Goal: Task Accomplishment & Management: Use online tool/utility

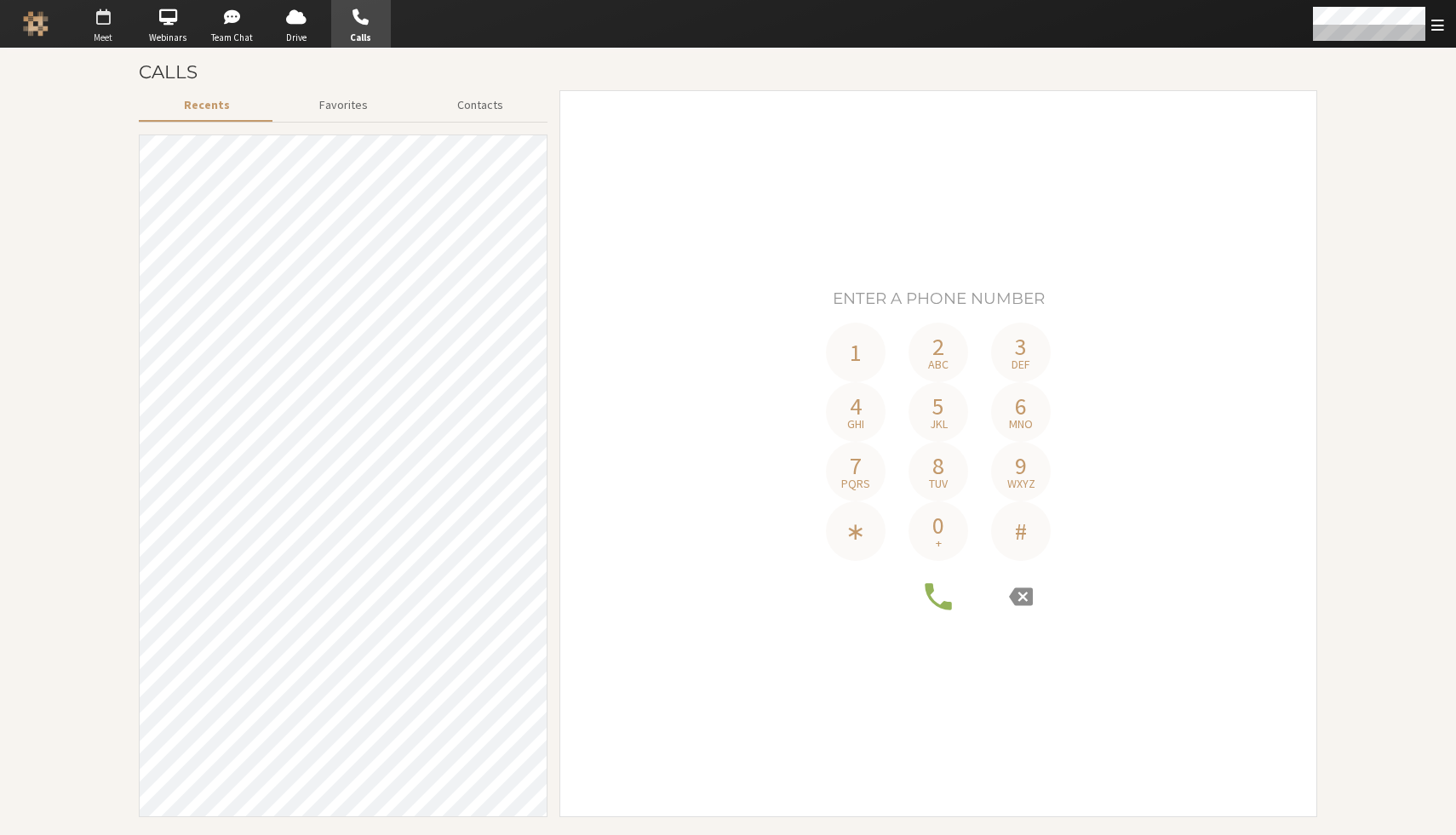
click at [105, 26] on span "button" at bounding box center [102, 17] width 59 height 27
